Goal: Task Accomplishment & Management: Use online tool/utility

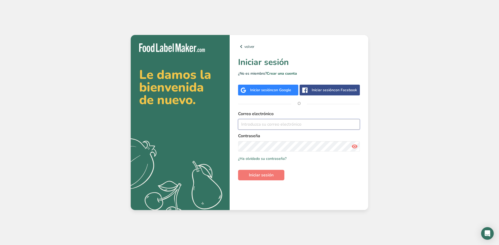
click at [278, 124] on input "email" at bounding box center [299, 124] width 122 height 11
type input "[EMAIL_ADDRESS][DOMAIN_NAME]"
click at [290, 123] on input "[EMAIL_ADDRESS][DOMAIN_NAME]" at bounding box center [299, 124] width 122 height 11
click at [275, 91] on span "con Google" at bounding box center [281, 90] width 19 height 5
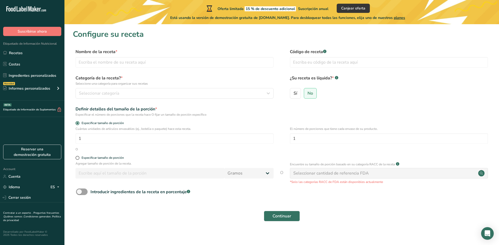
scroll to position [5, 0]
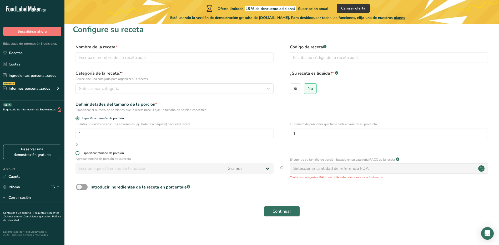
click at [80, 154] on span "Especificar tamaño de porción" at bounding box center [101, 153] width 44 height 4
click at [79, 154] on input "Especificar tamaño de porción" at bounding box center [76, 152] width 3 height 3
radio input "true"
radio input "false"
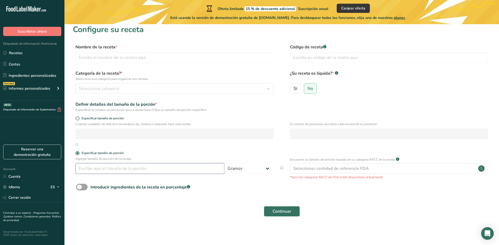
click at [137, 168] on input "number" at bounding box center [149, 168] width 149 height 11
click at [78, 119] on span at bounding box center [77, 118] width 4 height 4
click at [78, 119] on input "Especificar tamaño de porción" at bounding box center [76, 118] width 3 height 3
radio input "true"
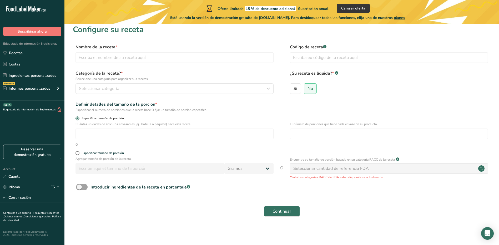
click at [78, 118] on span at bounding box center [77, 118] width 4 height 4
click at [78, 118] on input "Especificar tamaño de porción" at bounding box center [76, 118] width 3 height 3
click at [98, 134] on input "number" at bounding box center [174, 134] width 198 height 11
click at [76, 153] on span at bounding box center [77, 153] width 4 height 4
click at [76, 153] on input "Especificar tamaño de porción" at bounding box center [76, 152] width 3 height 3
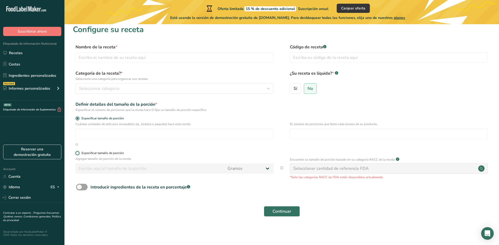
radio input "true"
radio input "false"
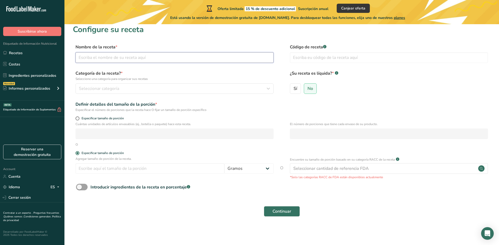
click at [99, 57] on input "text" at bounding box center [174, 57] width 198 height 11
click at [118, 84] on button "Seleccionar categoría" at bounding box center [174, 88] width 198 height 11
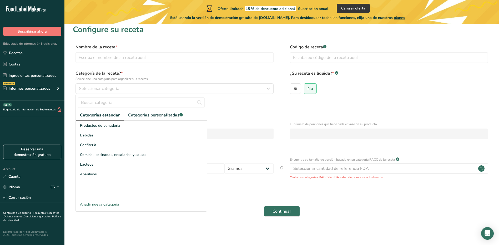
click at [420, 89] on div "Sí No" at bounding box center [389, 90] width 198 height 14
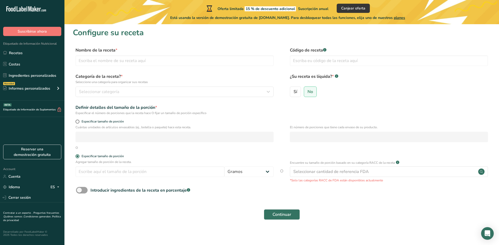
scroll to position [0, 0]
